Goal: Find specific page/section

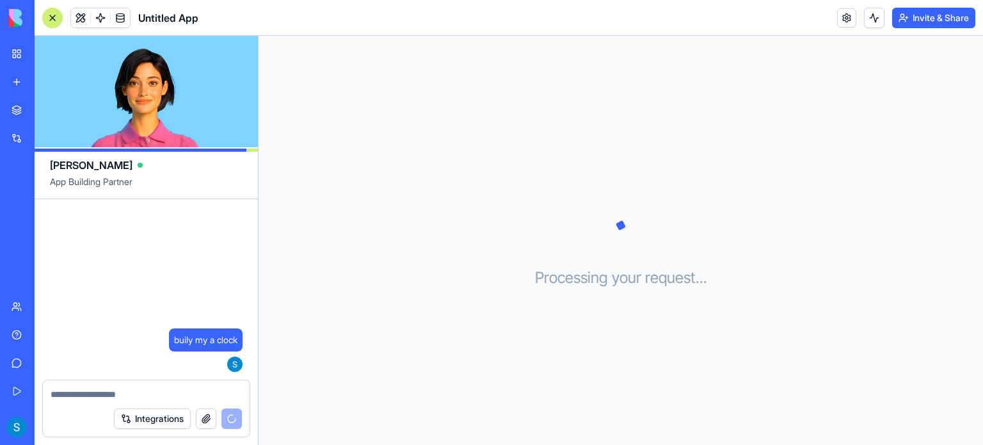
click at [735, 333] on div "Processing your request . . ." at bounding box center [620, 240] width 724 height 409
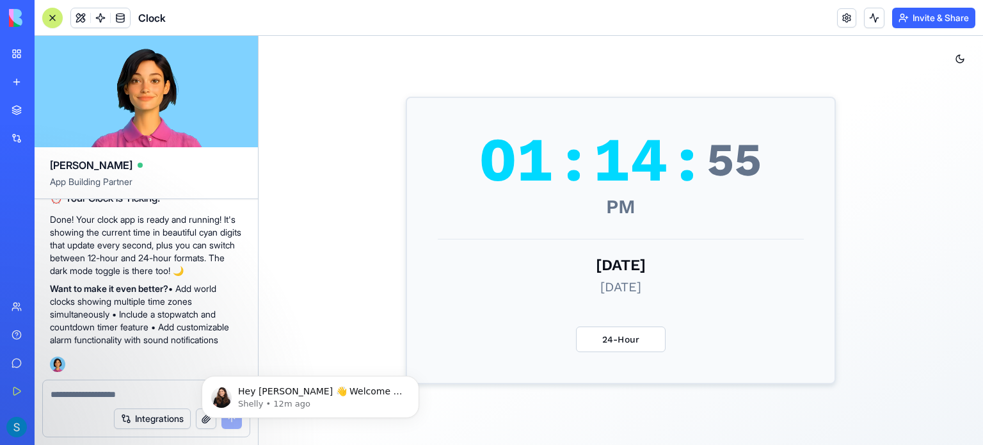
click at [13, 22] on img at bounding box center [48, 18] width 79 height 18
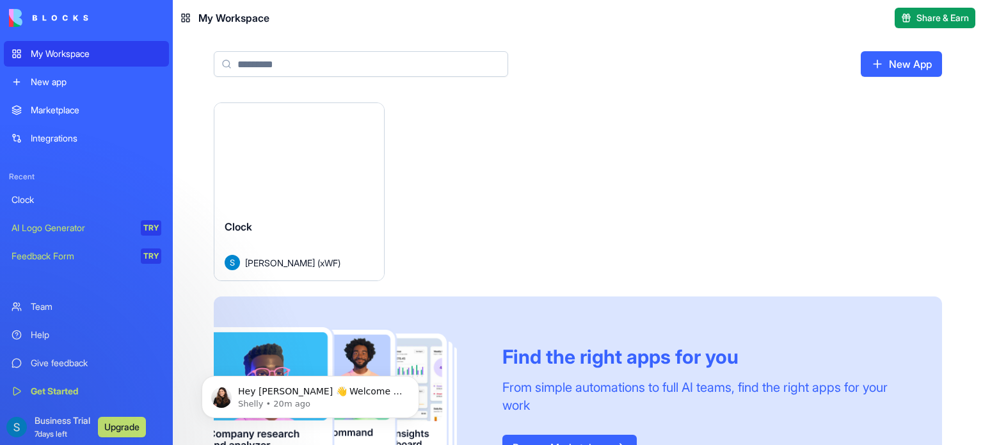
click at [88, 301] on div "Team" at bounding box center [96, 306] width 131 height 13
